Goal: Task Accomplishment & Management: Manage account settings

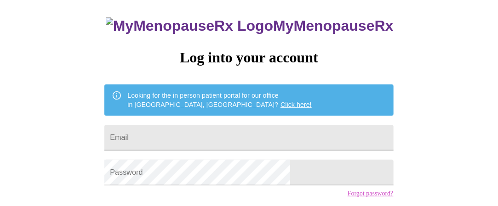
scroll to position [92, 0]
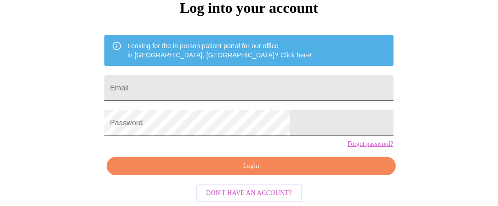
click at [214, 94] on input "Email" at bounding box center [248, 88] width 289 height 26
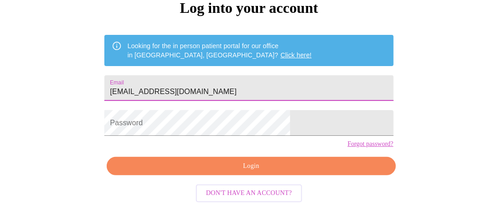
type input "valeriemhernandez@outlook.com"
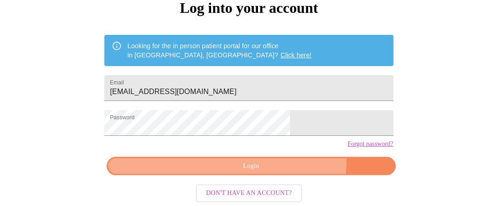
click at [278, 176] on button "Login" at bounding box center [251, 166] width 289 height 19
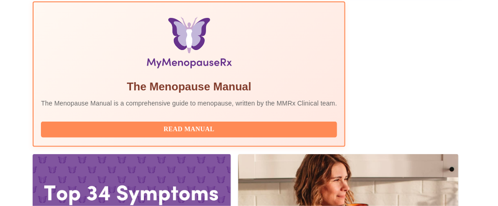
scroll to position [322, 0]
